Goal: Find specific page/section: Find specific page/section

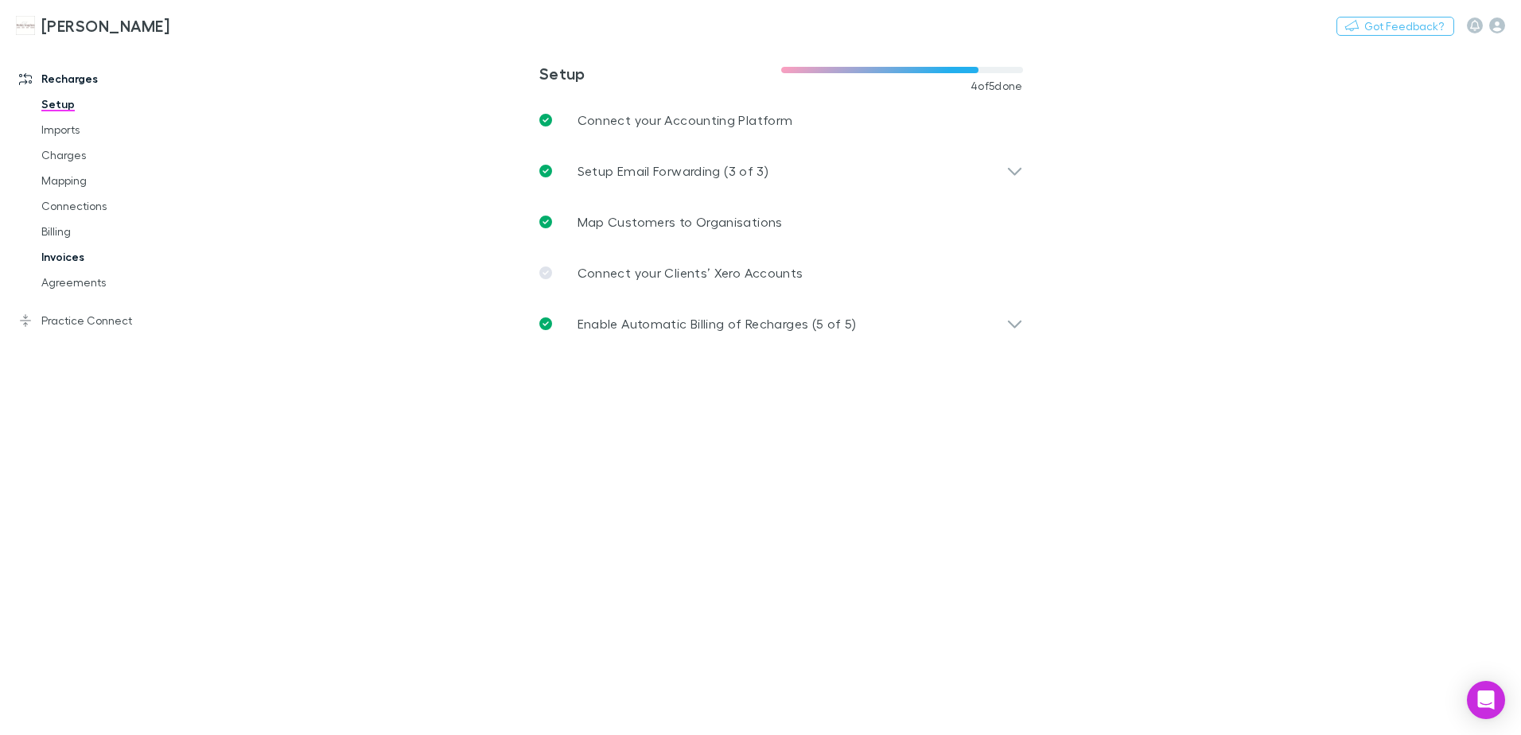
click at [64, 257] on link "Invoices" at bounding box center [119, 256] width 189 height 25
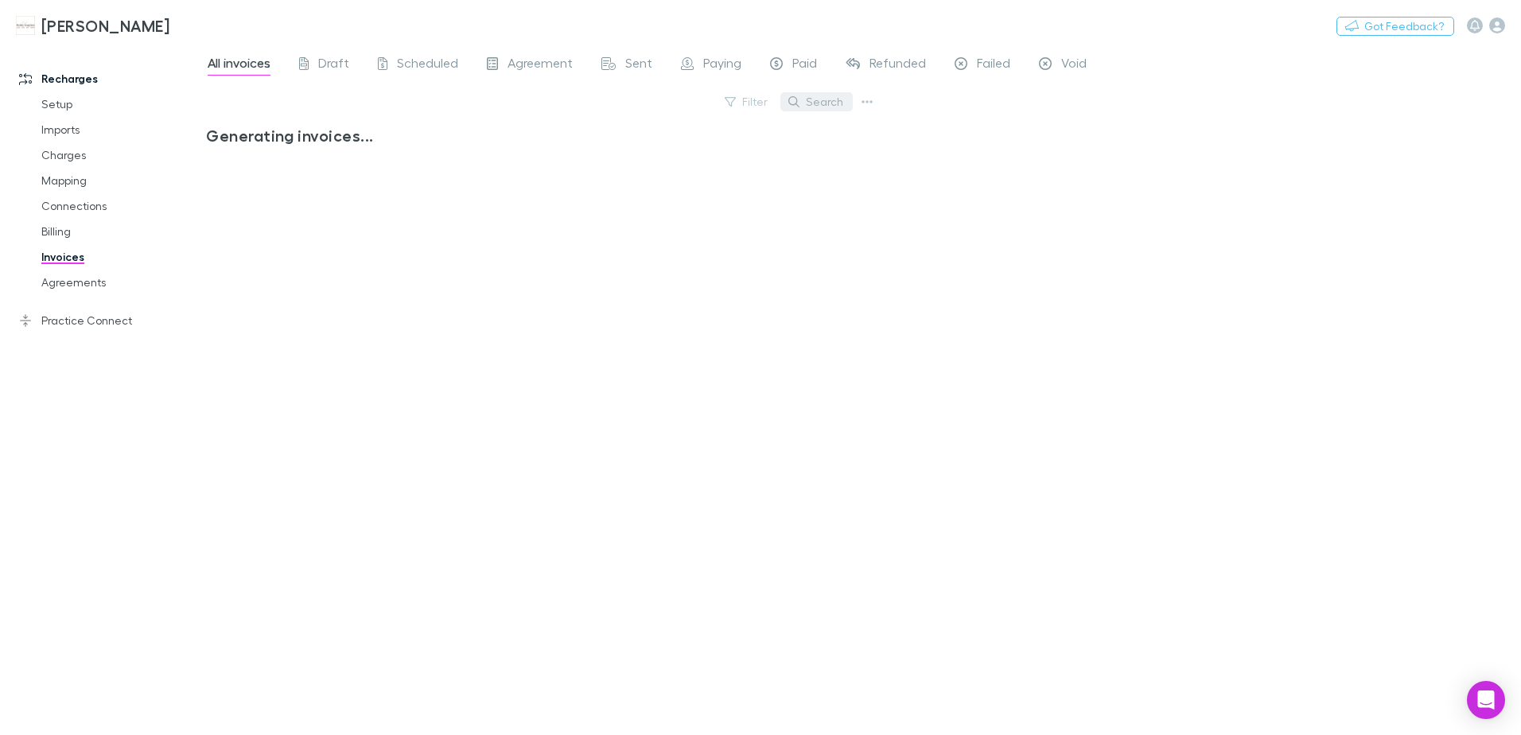
click at [829, 103] on button "Search" at bounding box center [817, 101] width 72 height 19
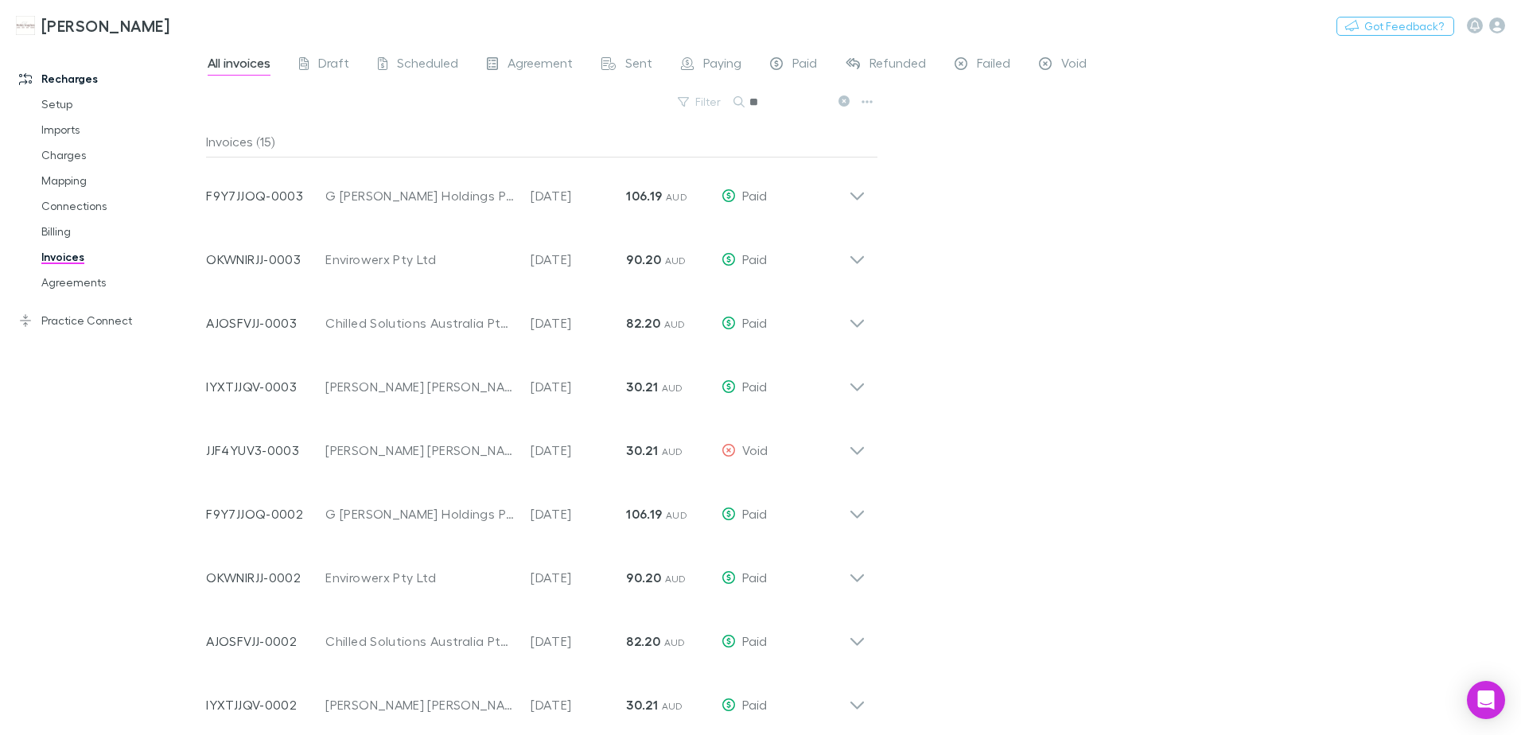
type input "*"
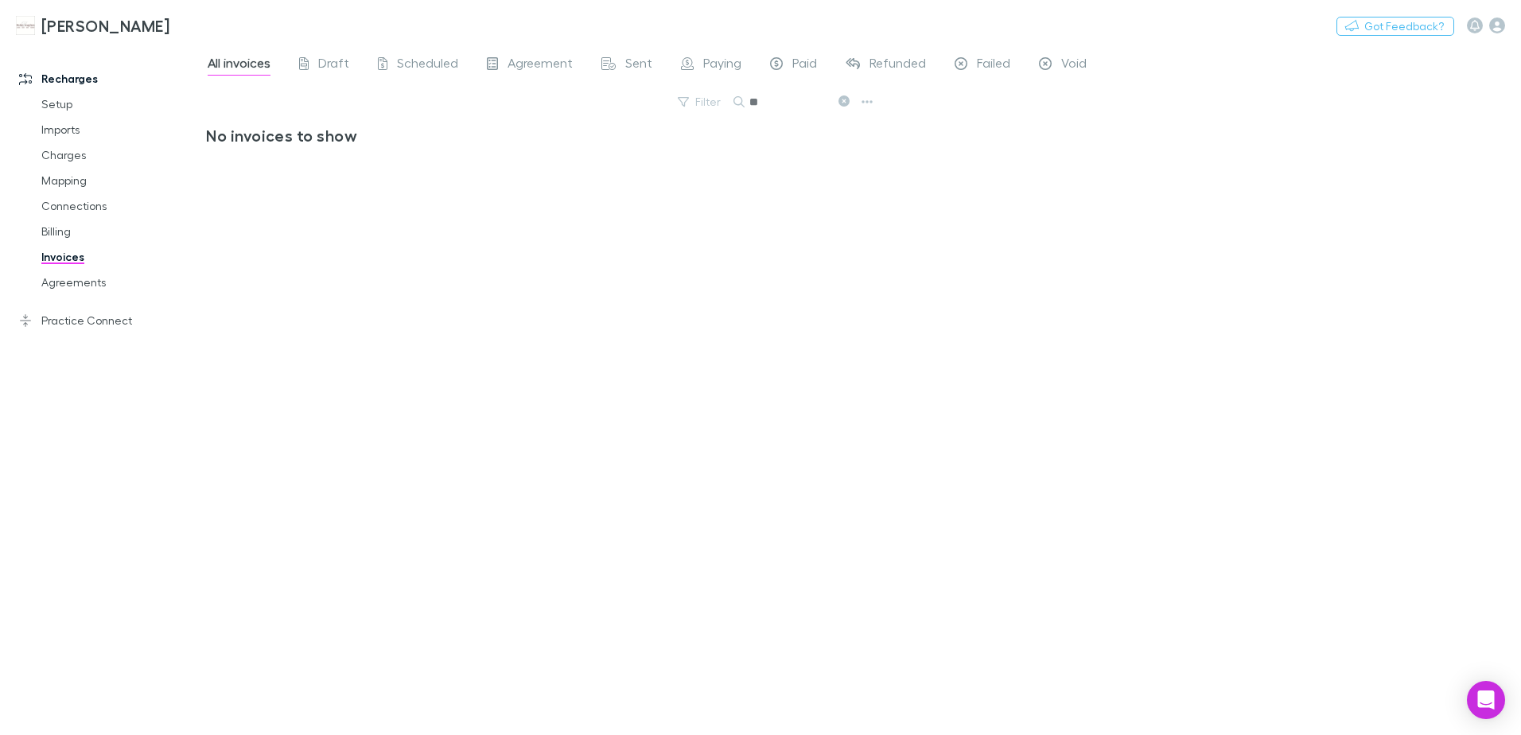
type input "*"
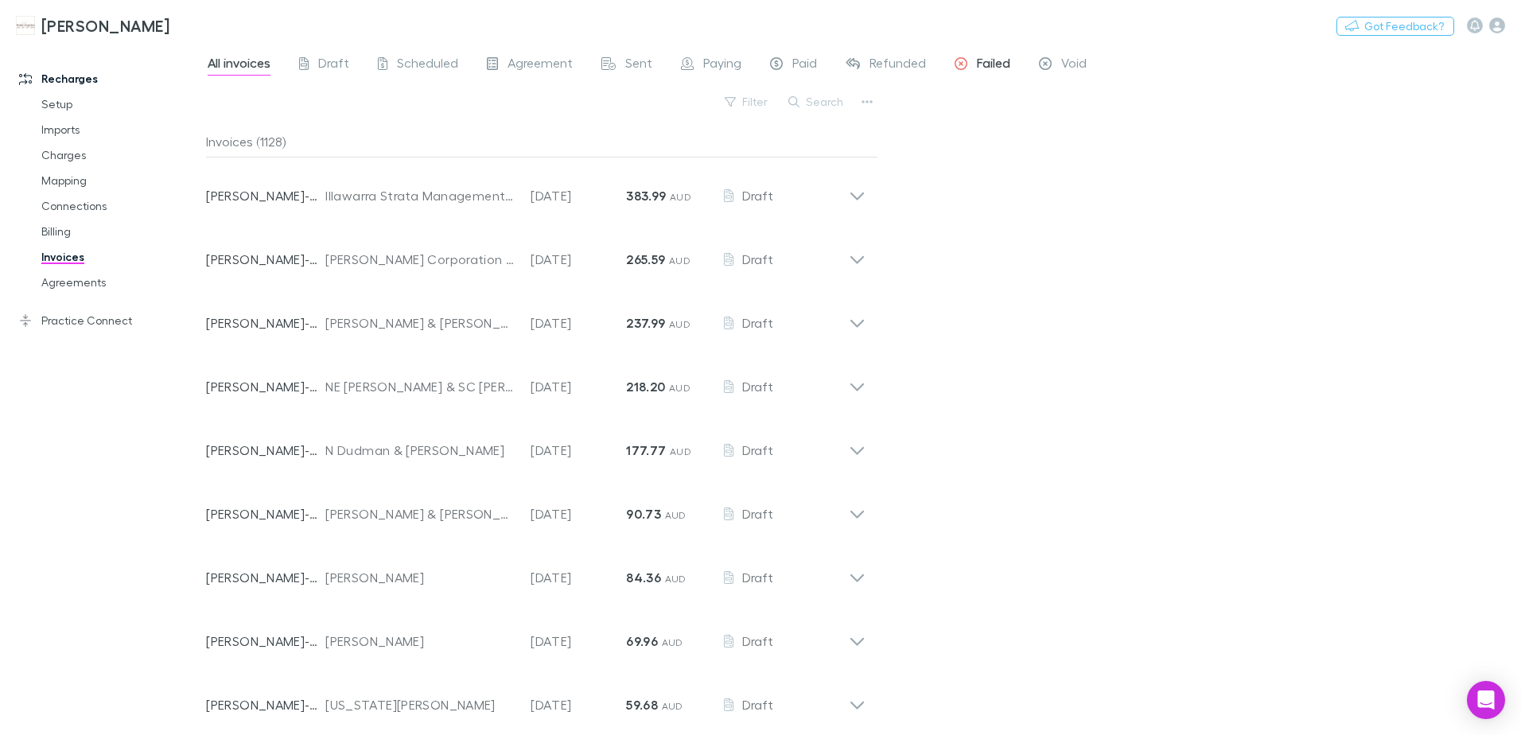
click at [979, 67] on span "Failed" at bounding box center [993, 65] width 33 height 21
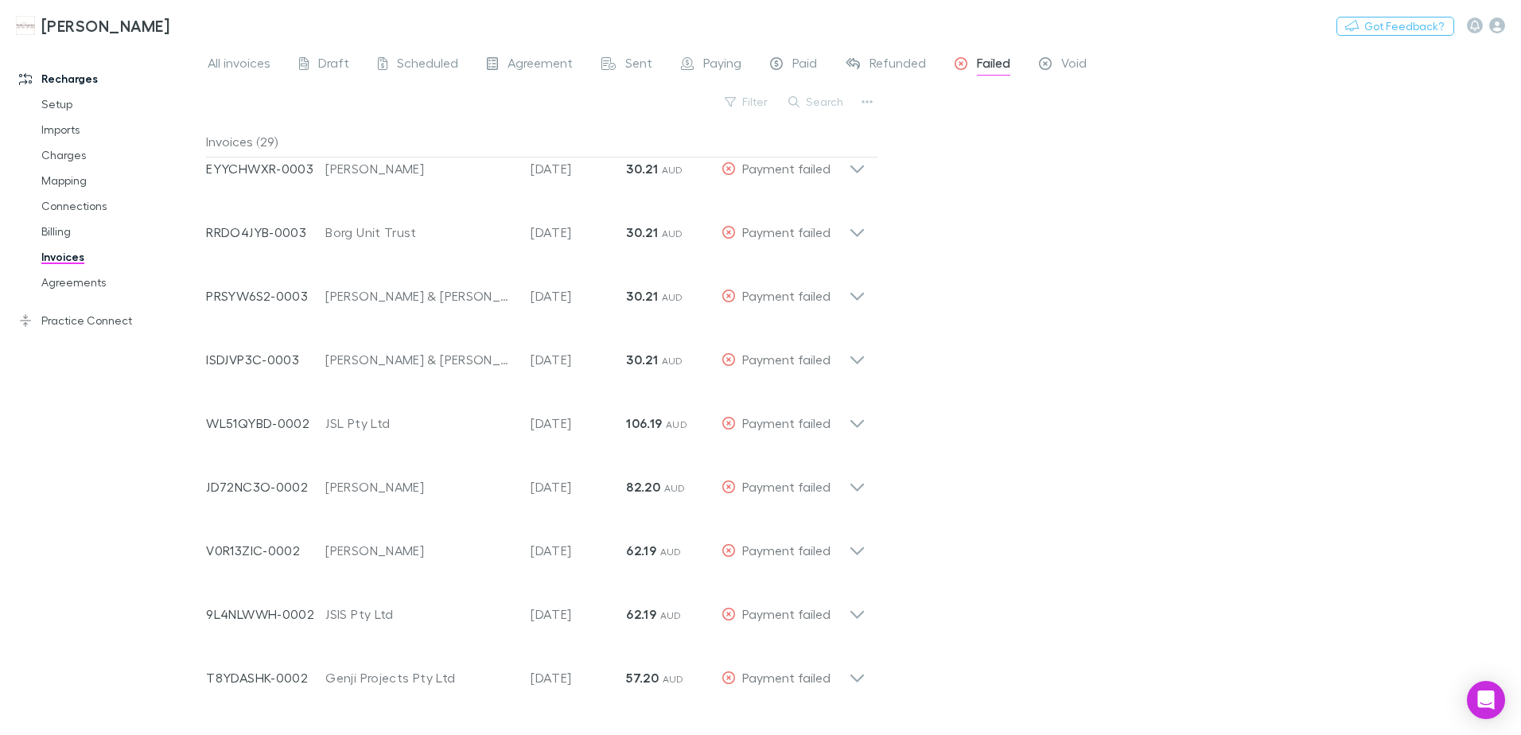
scroll to position [963, 0]
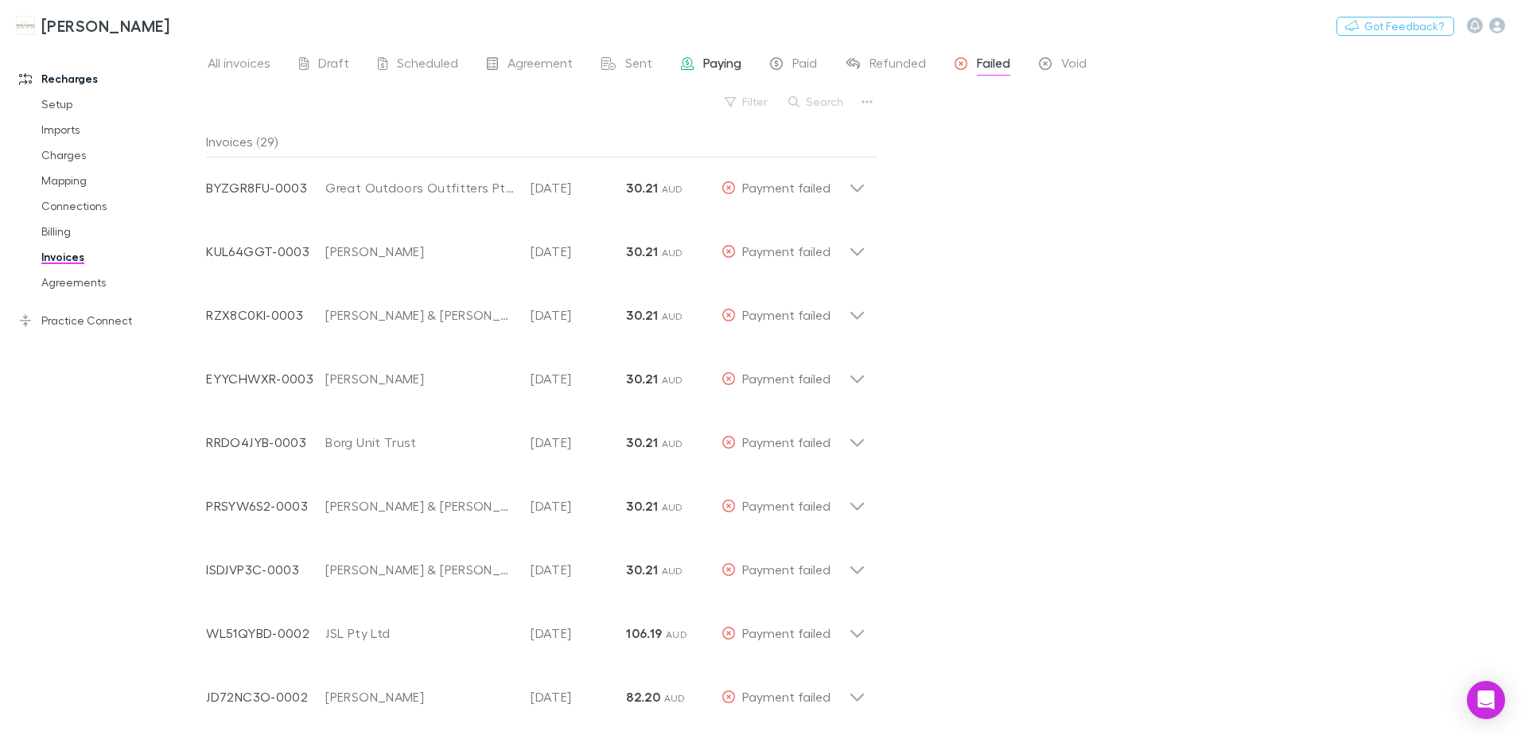
click at [710, 67] on span "Paying" at bounding box center [722, 65] width 38 height 21
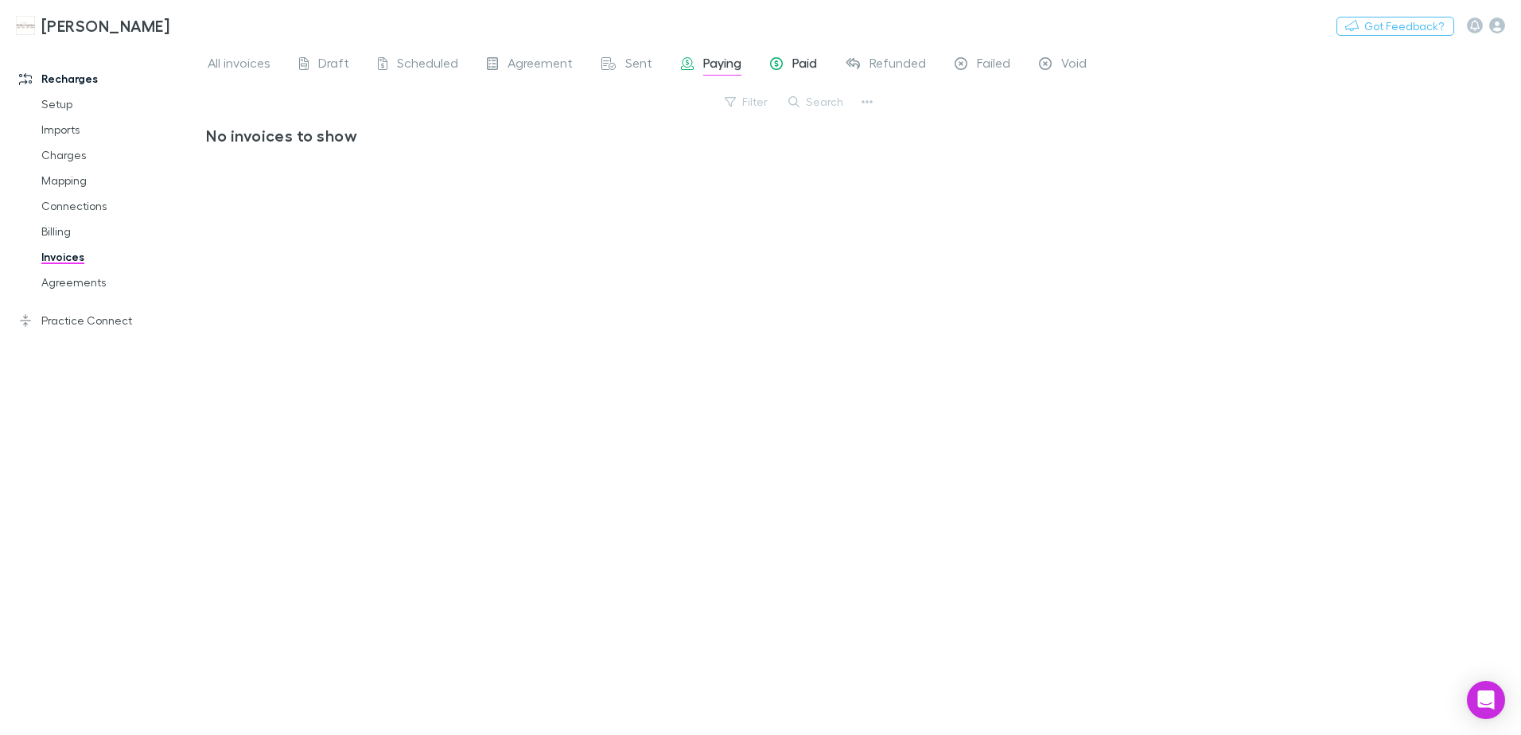
click at [789, 56] on div "Paid" at bounding box center [793, 65] width 47 height 21
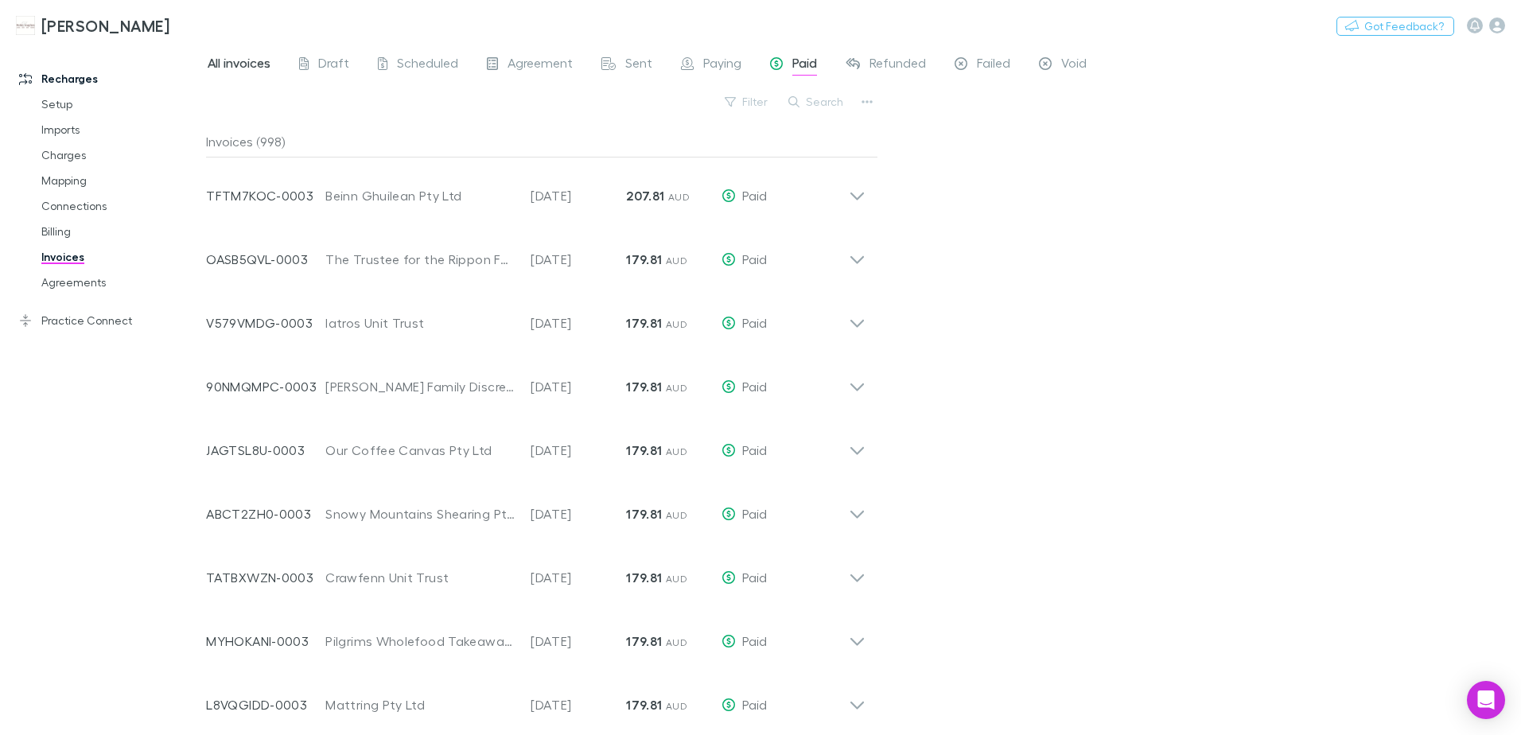
click at [232, 68] on span "All invoices" at bounding box center [239, 65] width 63 height 21
click at [822, 107] on button "Search" at bounding box center [817, 101] width 72 height 19
type input "**"
drag, startPoint x: 849, startPoint y: 100, endPoint x: 808, endPoint y: 99, distance: 40.6
click at [850, 100] on icon at bounding box center [844, 100] width 11 height 11
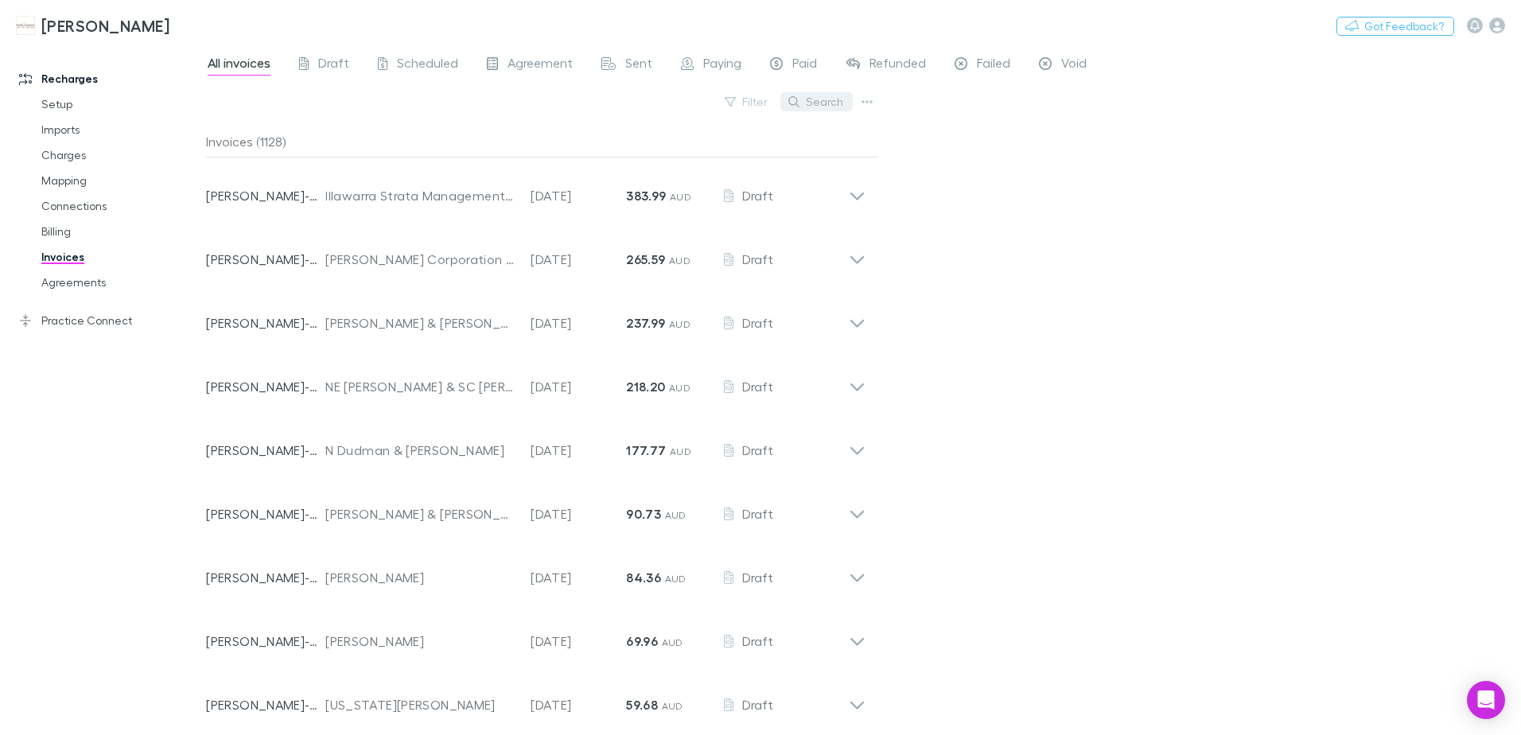
click at [799, 101] on icon "button" at bounding box center [794, 101] width 11 height 11
type input "*"
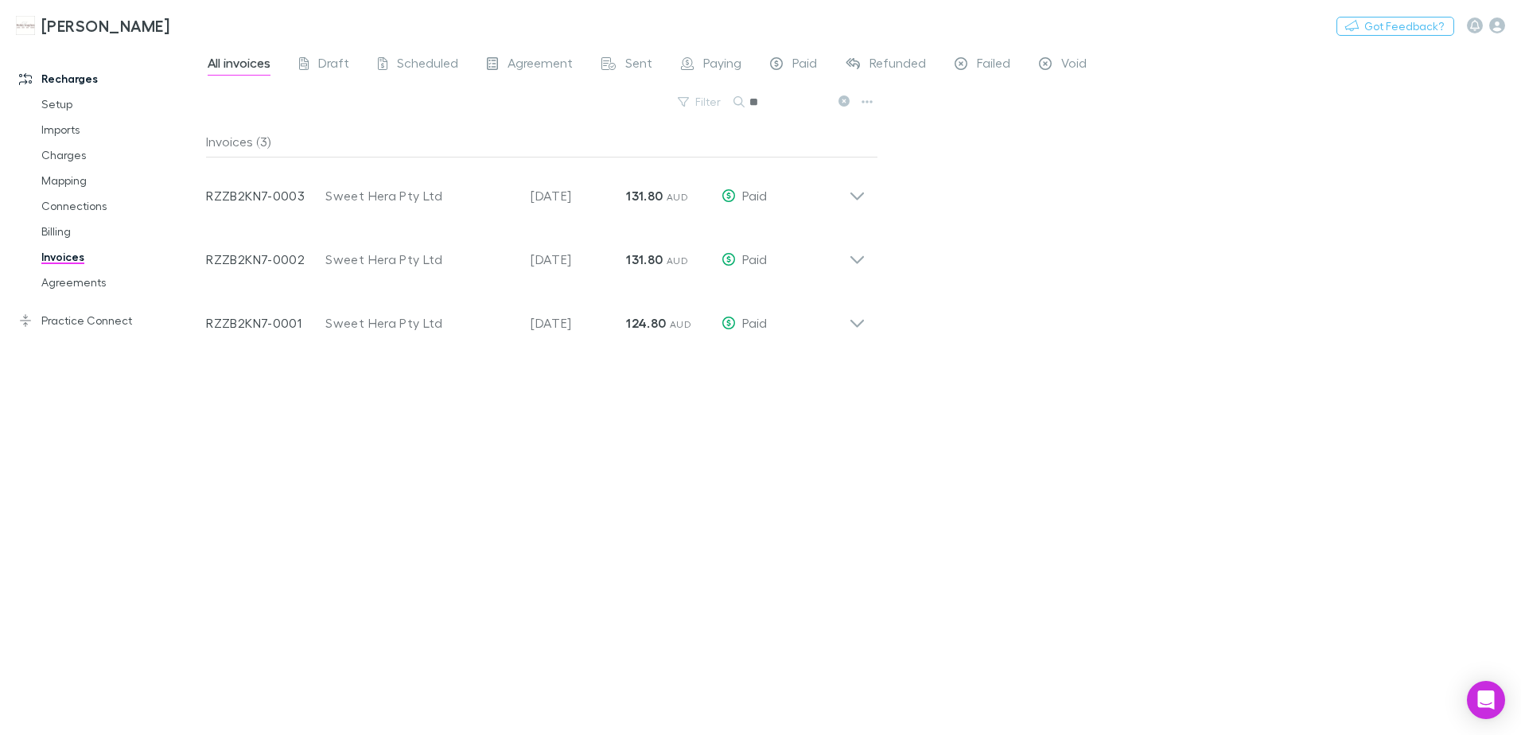
type input "*"
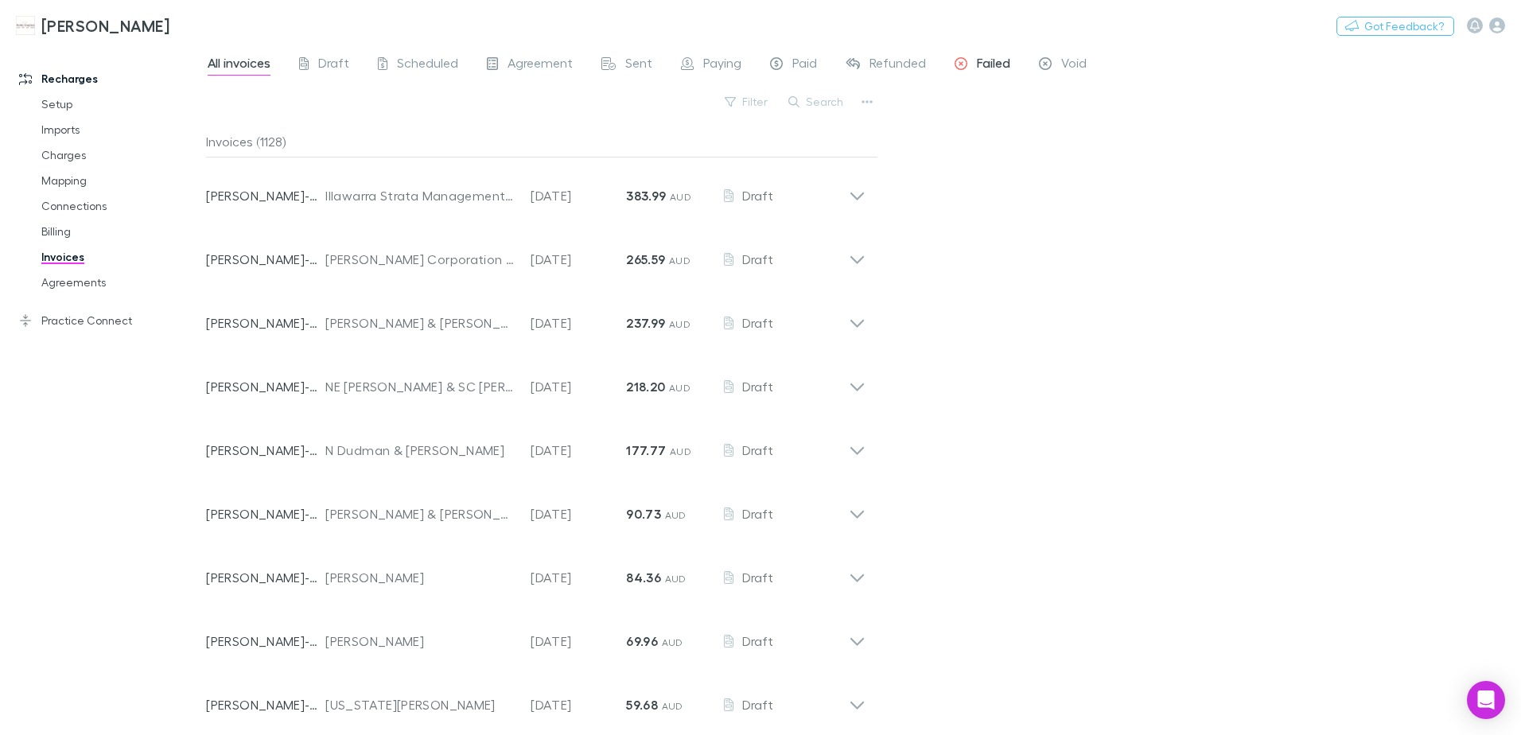
click at [988, 64] on span "Failed" at bounding box center [993, 65] width 33 height 21
click at [249, 65] on span "All invoices" at bounding box center [239, 65] width 63 height 21
click at [821, 102] on button "Search" at bounding box center [817, 101] width 72 height 19
click at [700, 103] on div "Filter Search" at bounding box center [542, 108] width 672 height 35
click at [746, 107] on button "Filter" at bounding box center [747, 101] width 60 height 19
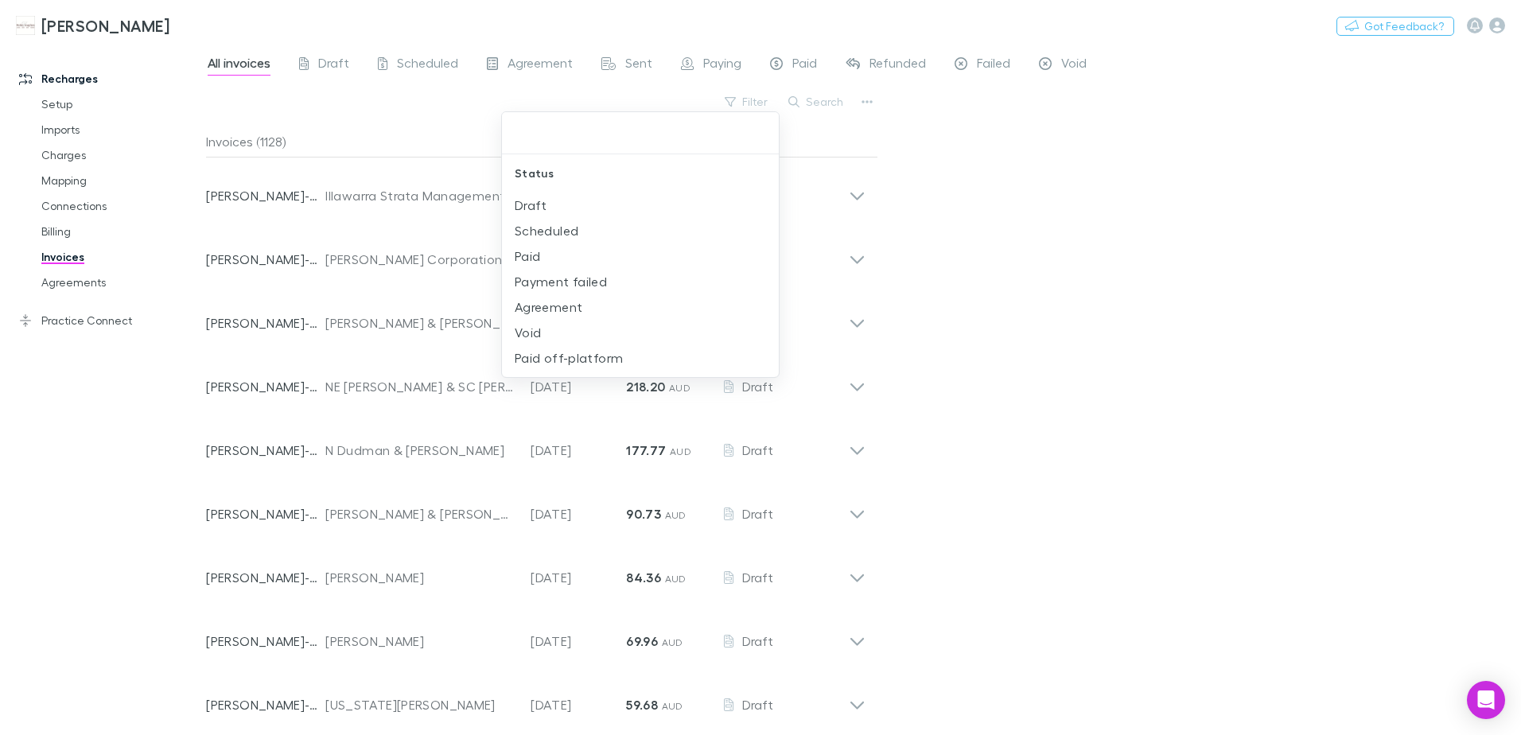
click at [1076, 224] on div at bounding box center [760, 367] width 1521 height 735
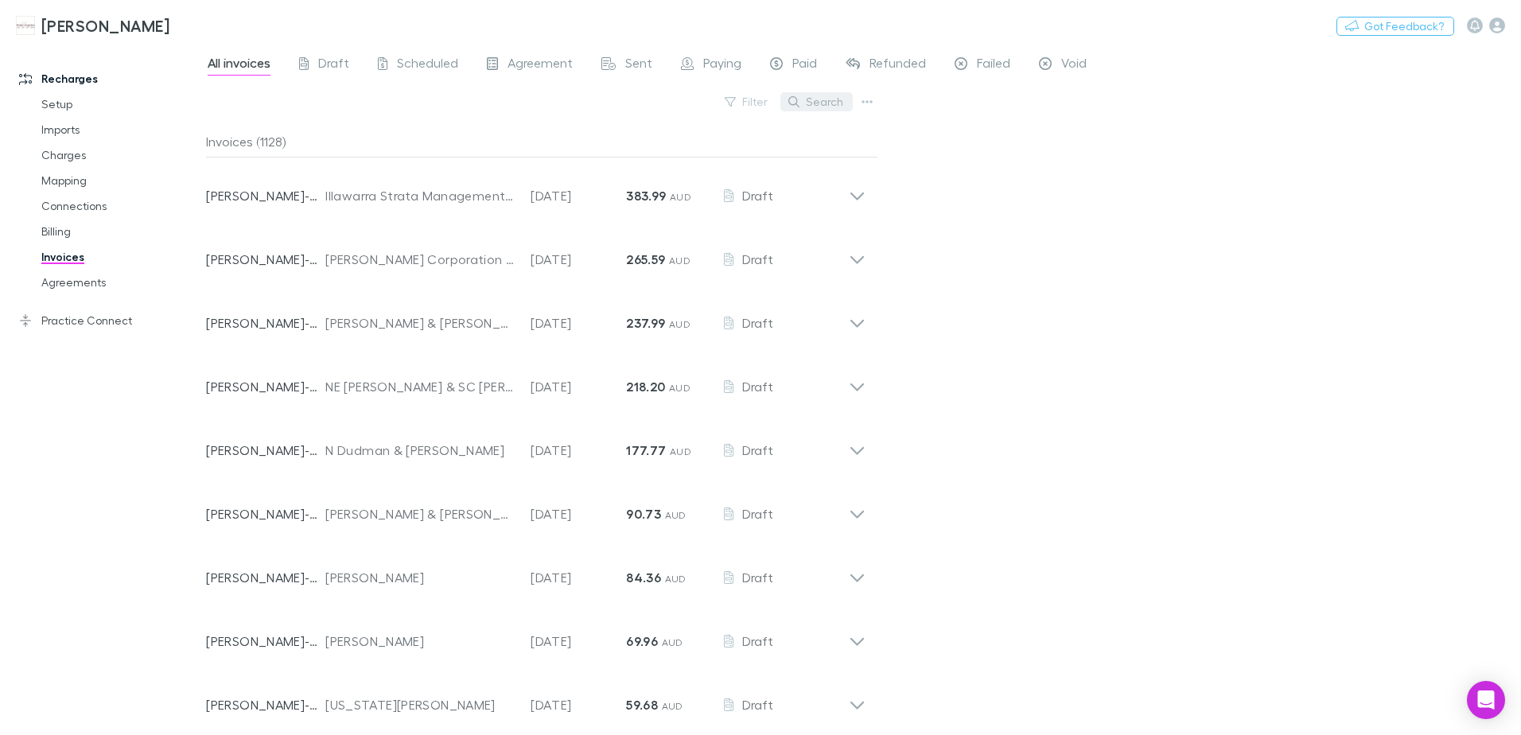
click at [808, 99] on button "Search" at bounding box center [817, 101] width 72 height 19
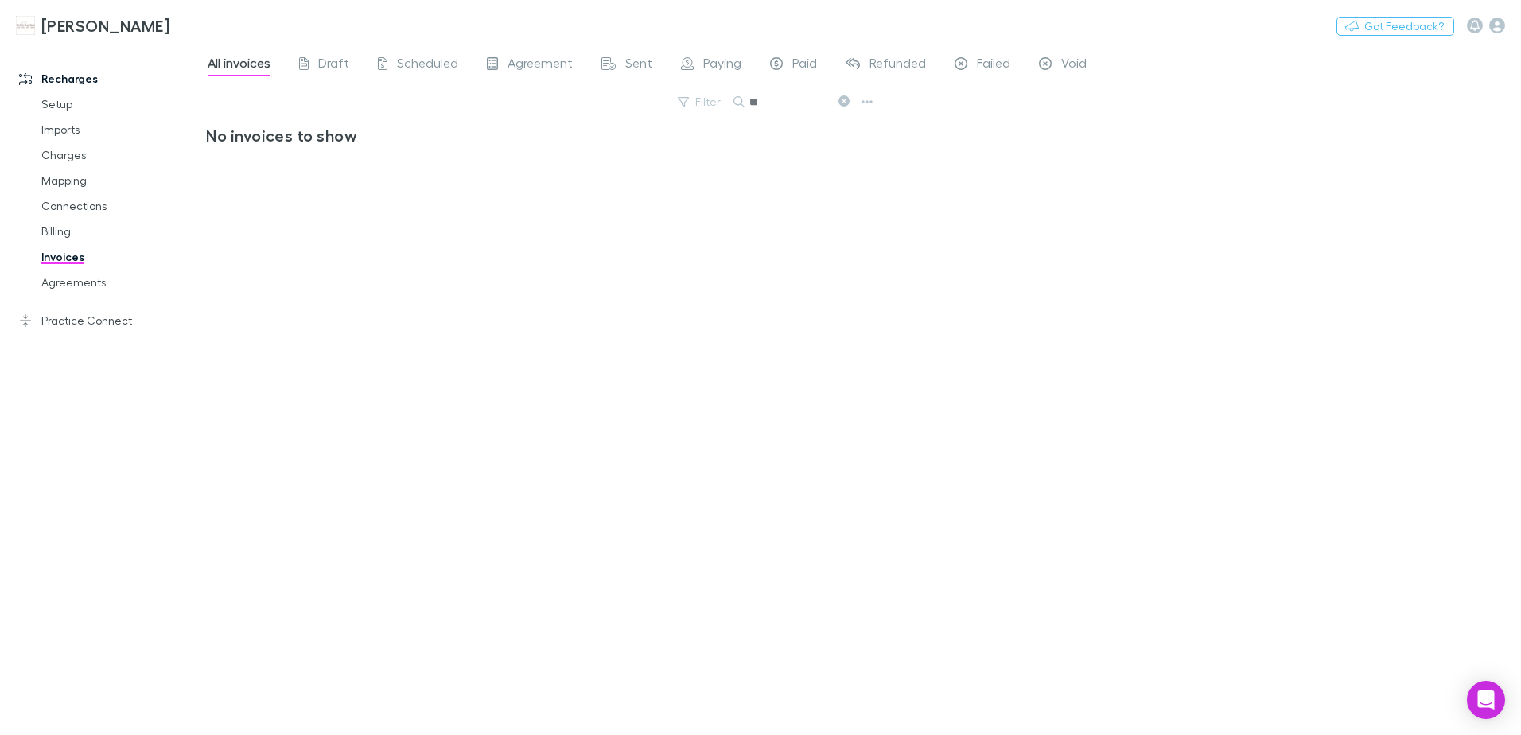
type input "*"
